Goal: Information Seeking & Learning: Learn about a topic

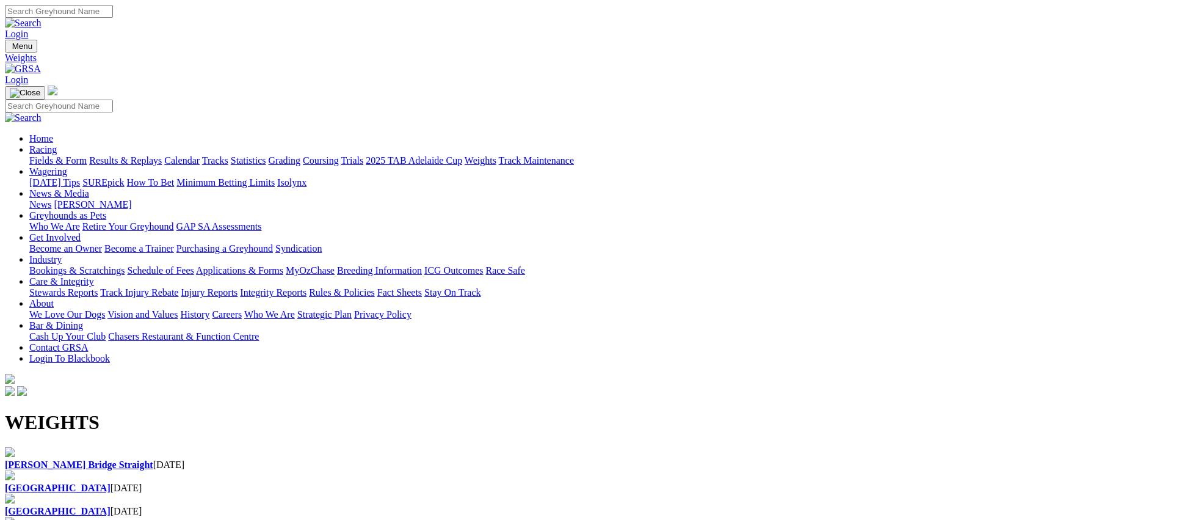
click at [102, 459] on div "Murray Bridge Straight 02 Sep 2025" at bounding box center [596, 464] width 1183 height 11
click at [399, 482] on div "Angle Park 02 Sep 2025" at bounding box center [596, 487] width 1183 height 11
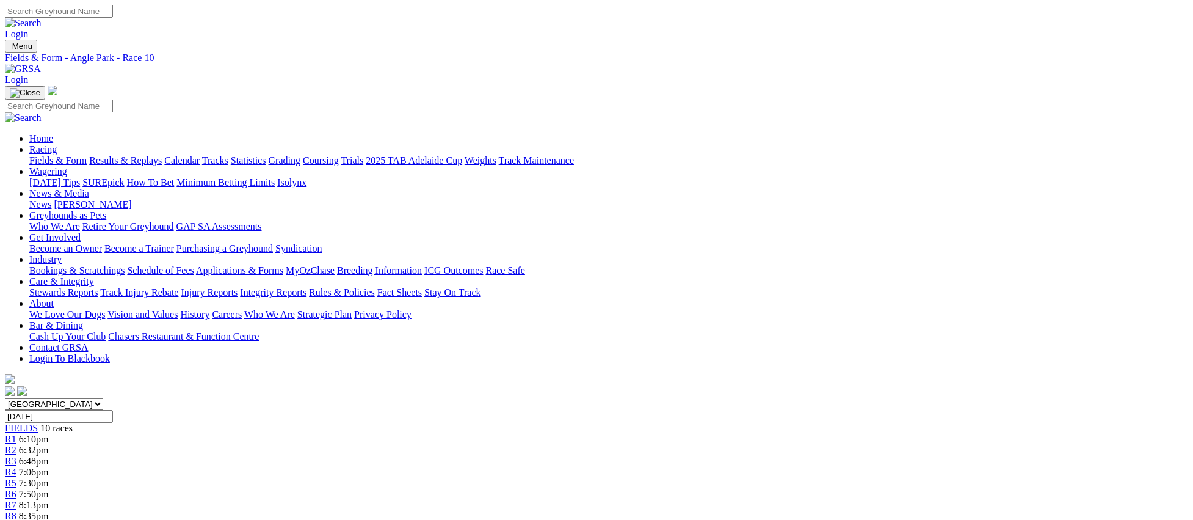
click at [87, 155] on link "Fields & Form" at bounding box center [57, 160] width 57 height 10
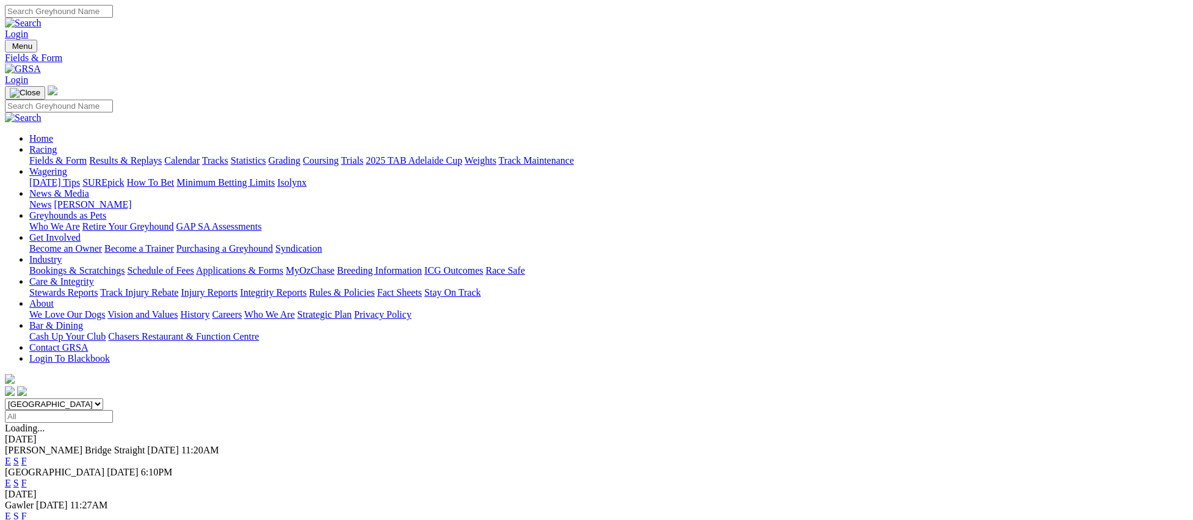
click at [87, 155] on link "Fields & Form" at bounding box center [57, 160] width 57 height 10
click at [11, 510] on link "E" at bounding box center [8, 515] width 6 height 10
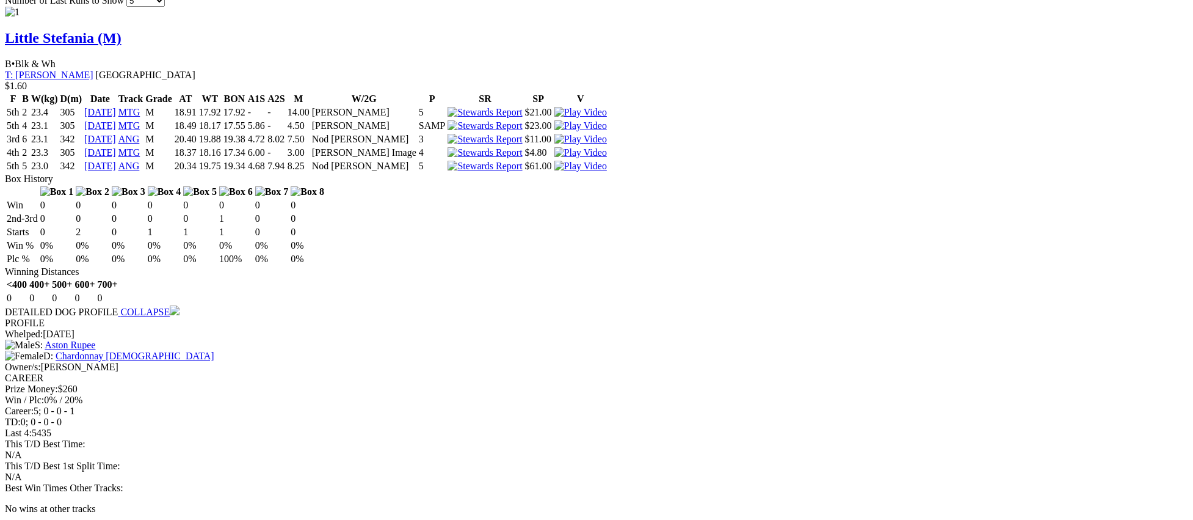
scroll to position [1114, 0]
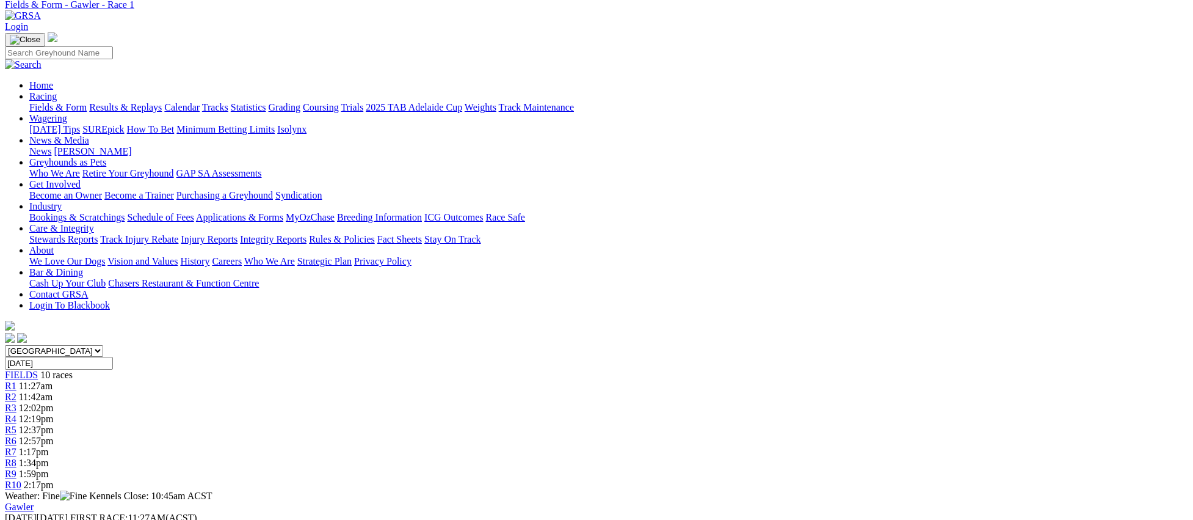
scroll to position [0, 0]
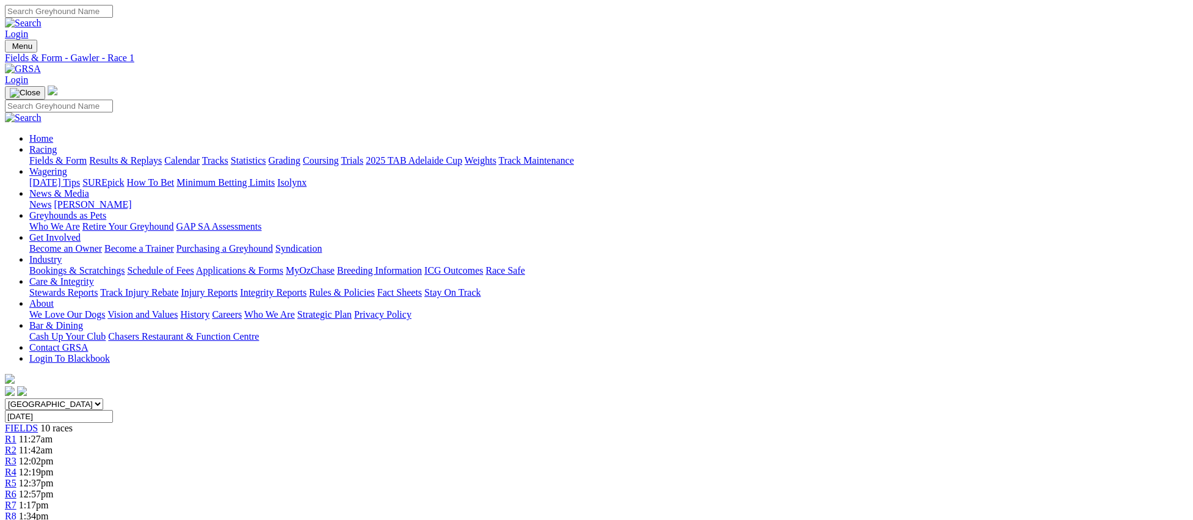
click at [52, 444] on span "11:42am" at bounding box center [36, 449] width 34 height 10
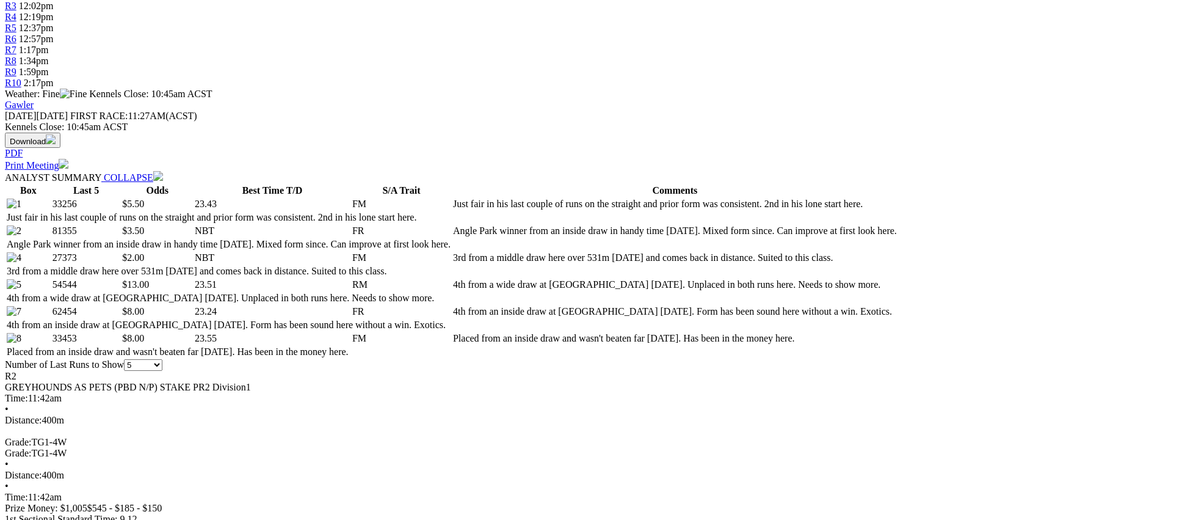
scroll to position [474, 0]
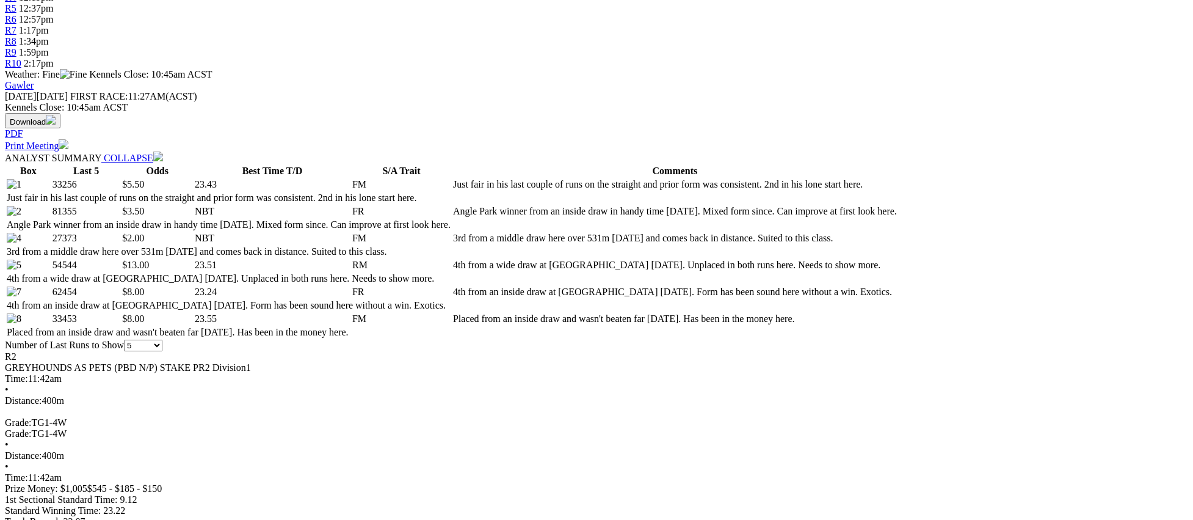
drag, startPoint x: 988, startPoint y: 308, endPoint x: 942, endPoint y: 307, distance: 45.8
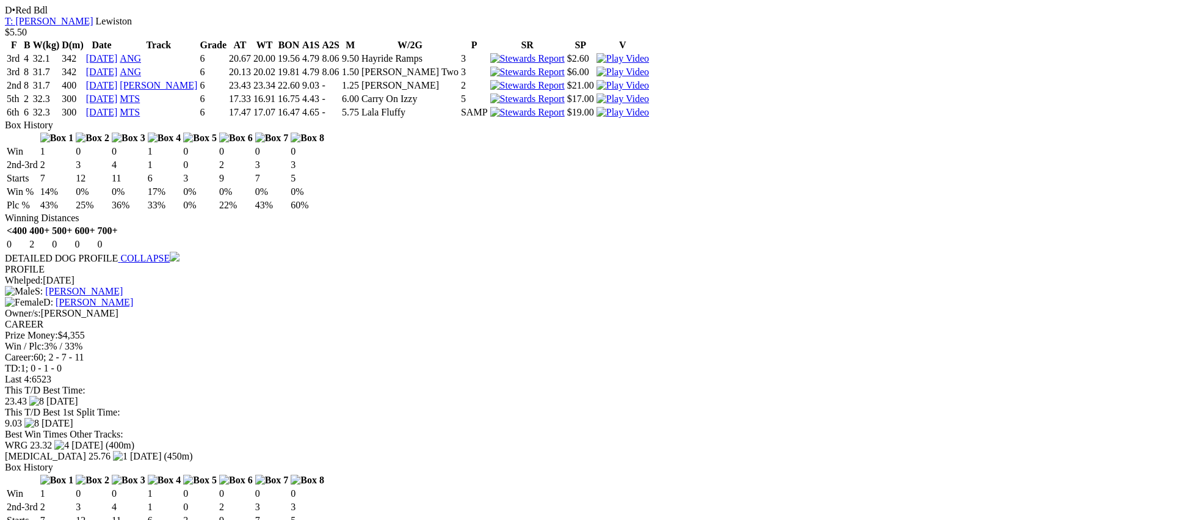
scroll to position [1189, 0]
